Goal: Obtain resource: Download file/media

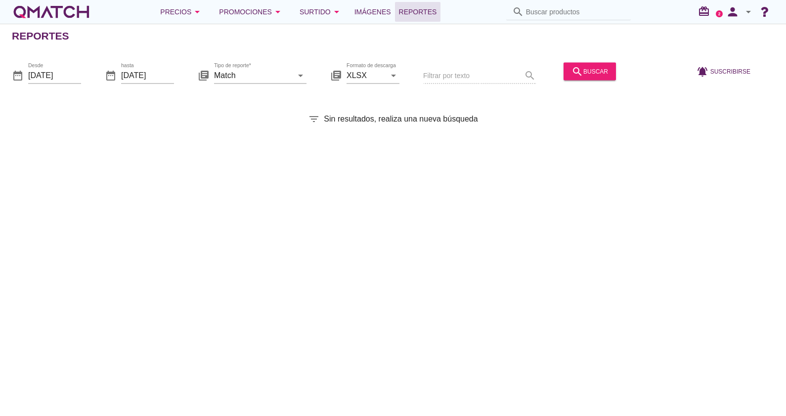
click at [249, 85] on div "Tipo de reporte* Match arrow_drop_down" at bounding box center [260, 80] width 92 height 26
click at [242, 77] on input "Match" at bounding box center [253, 75] width 79 height 16
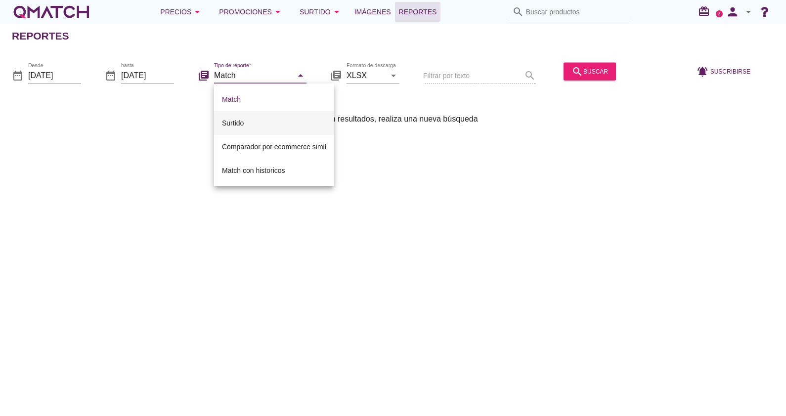
click at [237, 122] on div "Surtido" at bounding box center [274, 123] width 104 height 12
type input "Surtido"
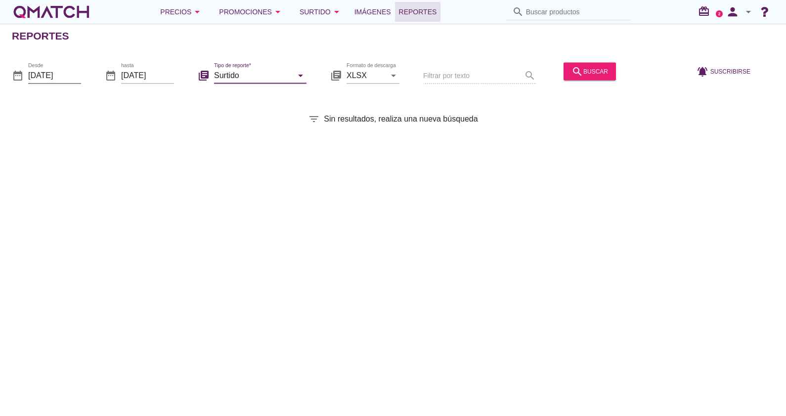
click at [66, 81] on input "[DATE]" at bounding box center [54, 75] width 53 height 16
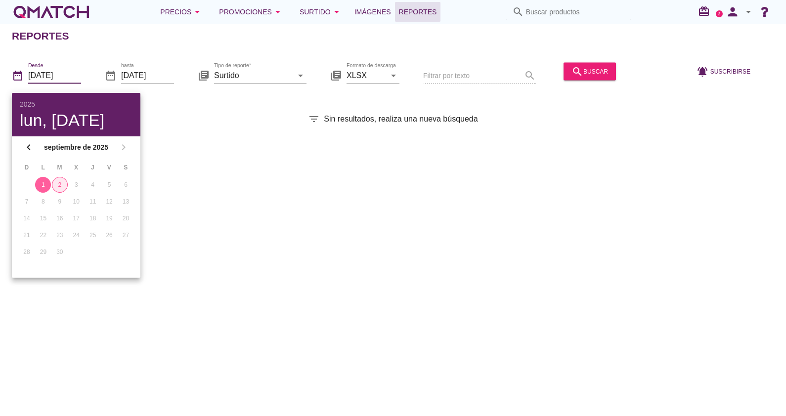
click at [58, 181] on div "2" at bounding box center [59, 185] width 15 height 9
type input "[DATE]"
click at [195, 115] on div "filter_list Sin resultados, realiza una nueva búsqueda" at bounding box center [393, 119] width 786 height 12
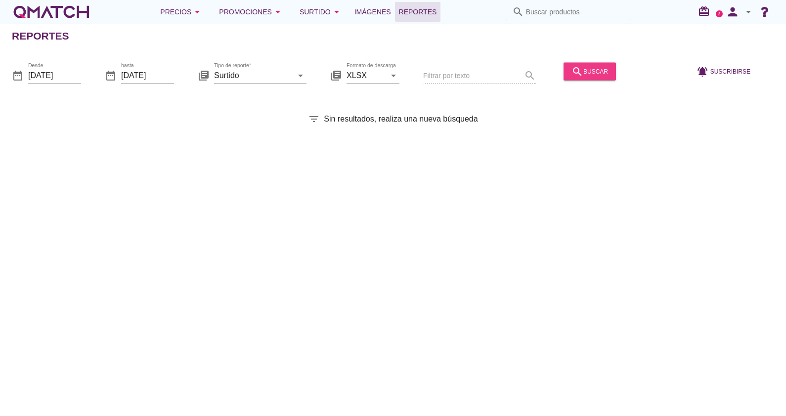
click at [600, 70] on button "search buscar" at bounding box center [590, 71] width 52 height 18
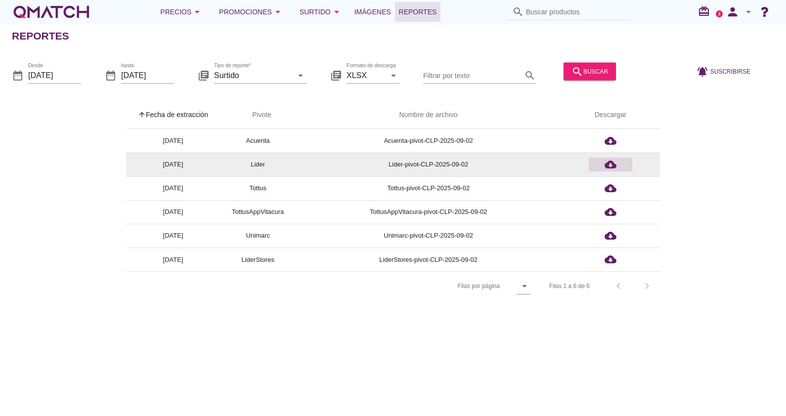
click at [612, 167] on icon "cloud_download" at bounding box center [611, 165] width 12 height 12
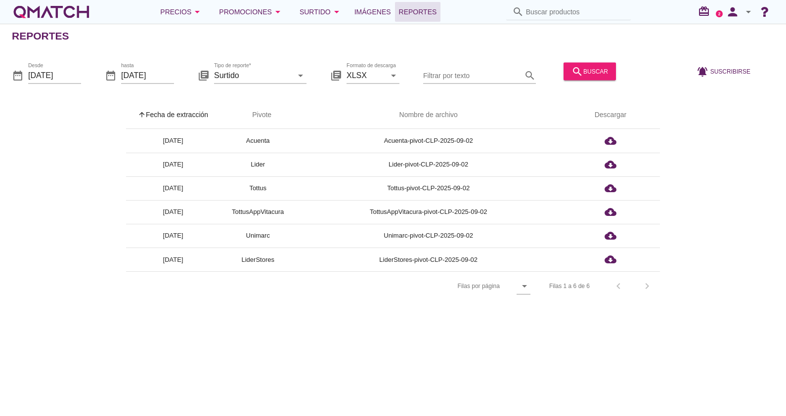
click at [81, 171] on div "arrow_upward Fecha de extracción arrow_upward Pivote Nombre de archivo Descarga…" at bounding box center [393, 201] width 763 height 200
